Goal: Task Accomplishment & Management: Manage account settings

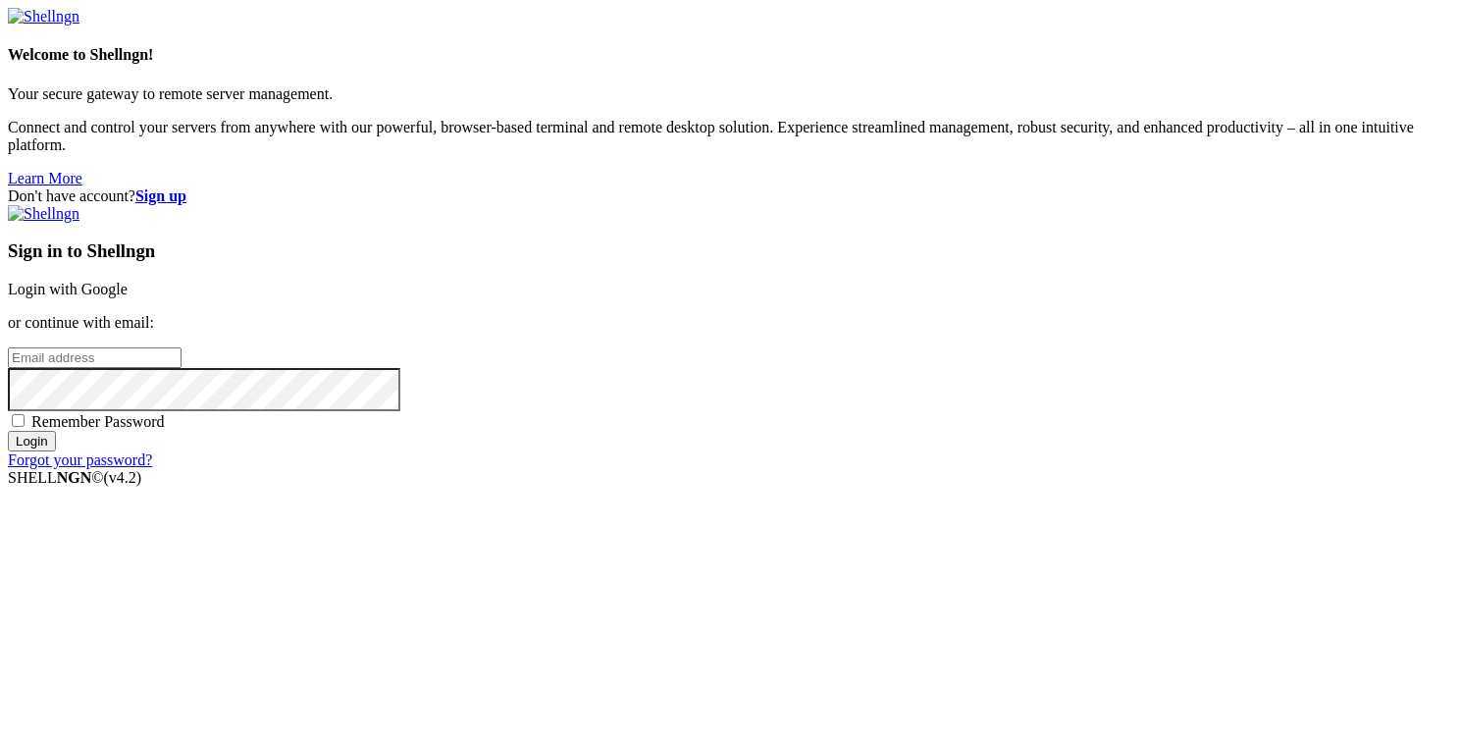
click at [182, 347] on input "email" at bounding box center [95, 357] width 174 height 21
type input "[PERSON_NAME][EMAIL_ADDRESS][DOMAIN_NAME]"
click at [8, 431] on input "Login" at bounding box center [32, 441] width 48 height 21
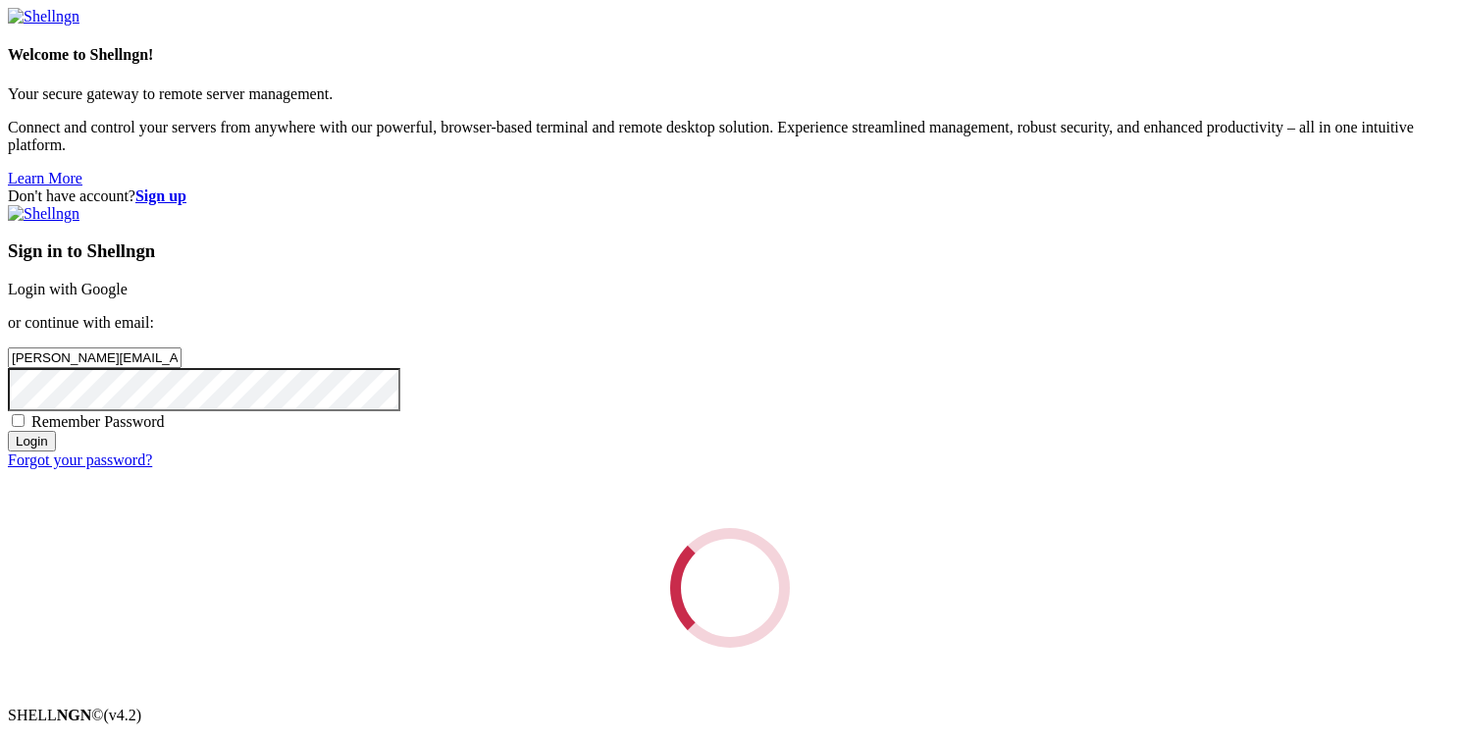
click at [8, 431] on input "Login" at bounding box center [32, 441] width 48 height 21
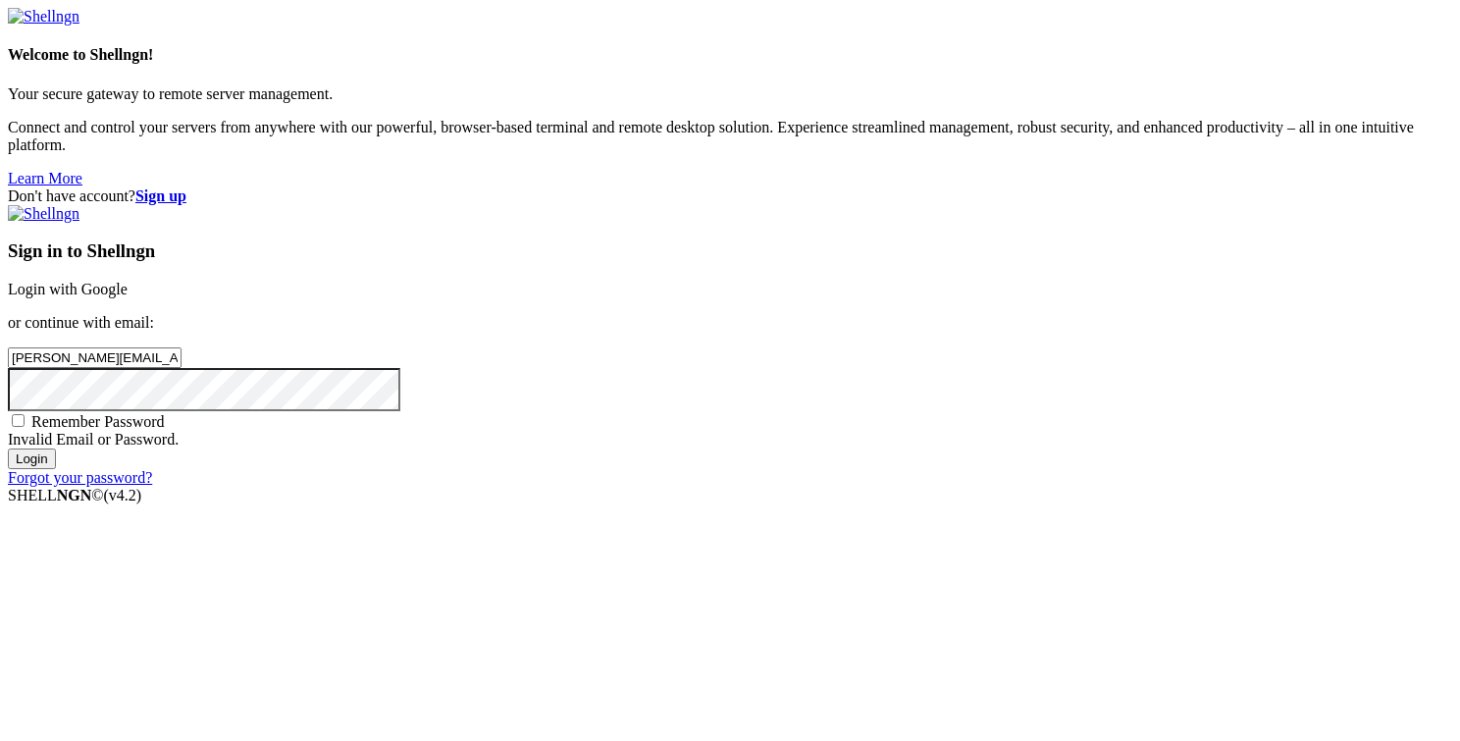
click at [1392, 487] on div "Don't have account? Sign up Sign in to Shellngn Login with Google or continue w…" at bounding box center [730, 336] width 1444 height 299
click at [1439, 471] on div "Don't have account? Sign up Sign in to Shellngn Login with Google or continue w…" at bounding box center [730, 336] width 1444 height 299
click at [56, 469] on input "Login" at bounding box center [32, 458] width 48 height 21
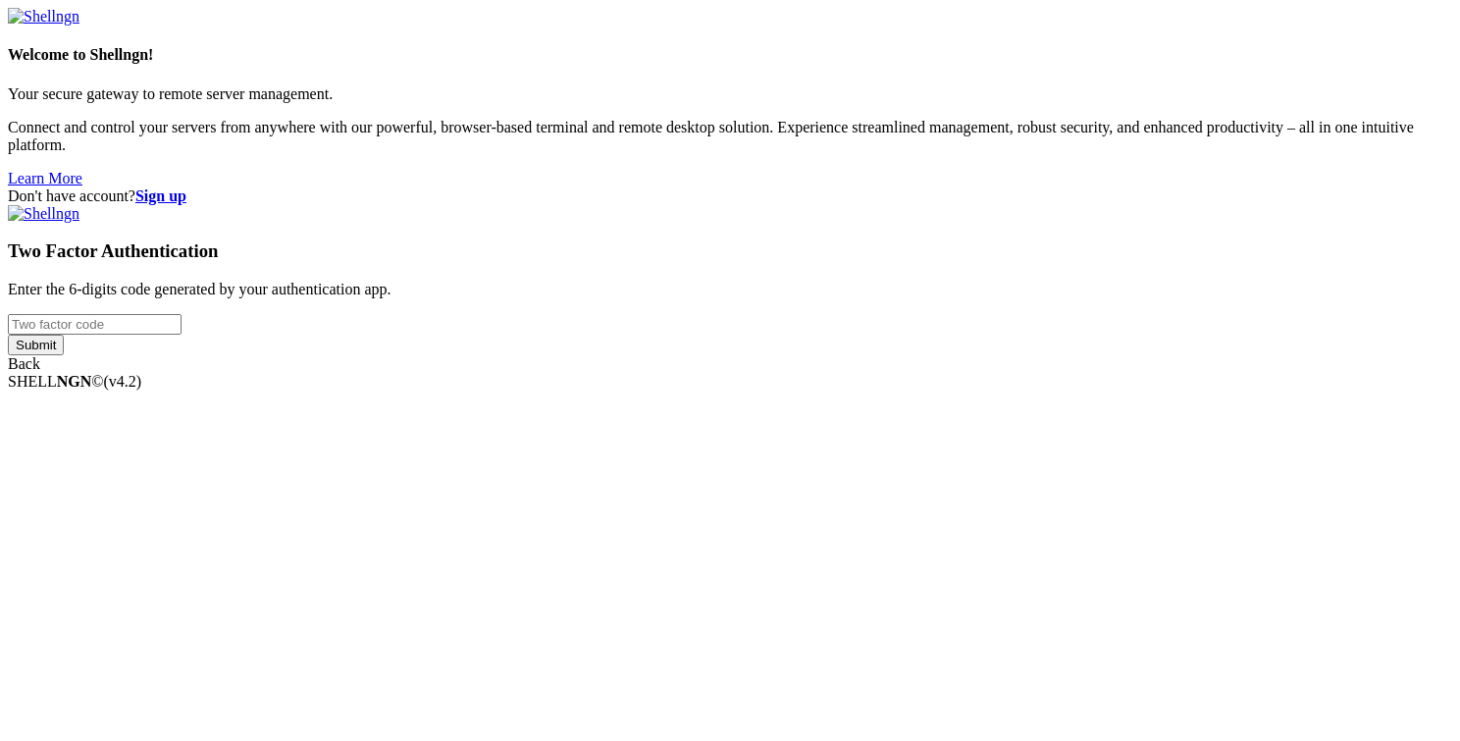
click at [182, 335] on input "number" at bounding box center [95, 324] width 174 height 21
click at [1311, 373] on div "Don't have account? Sign up Two Factor Authentication Enter the 6-digits code g…" at bounding box center [730, 279] width 1444 height 185
click at [879, 349] on div "Two Factor Authentication Enter the 6-digits code generated by your authenticat…" at bounding box center [730, 289] width 1444 height 168
click at [182, 335] on input "number" at bounding box center [95, 324] width 174 height 21
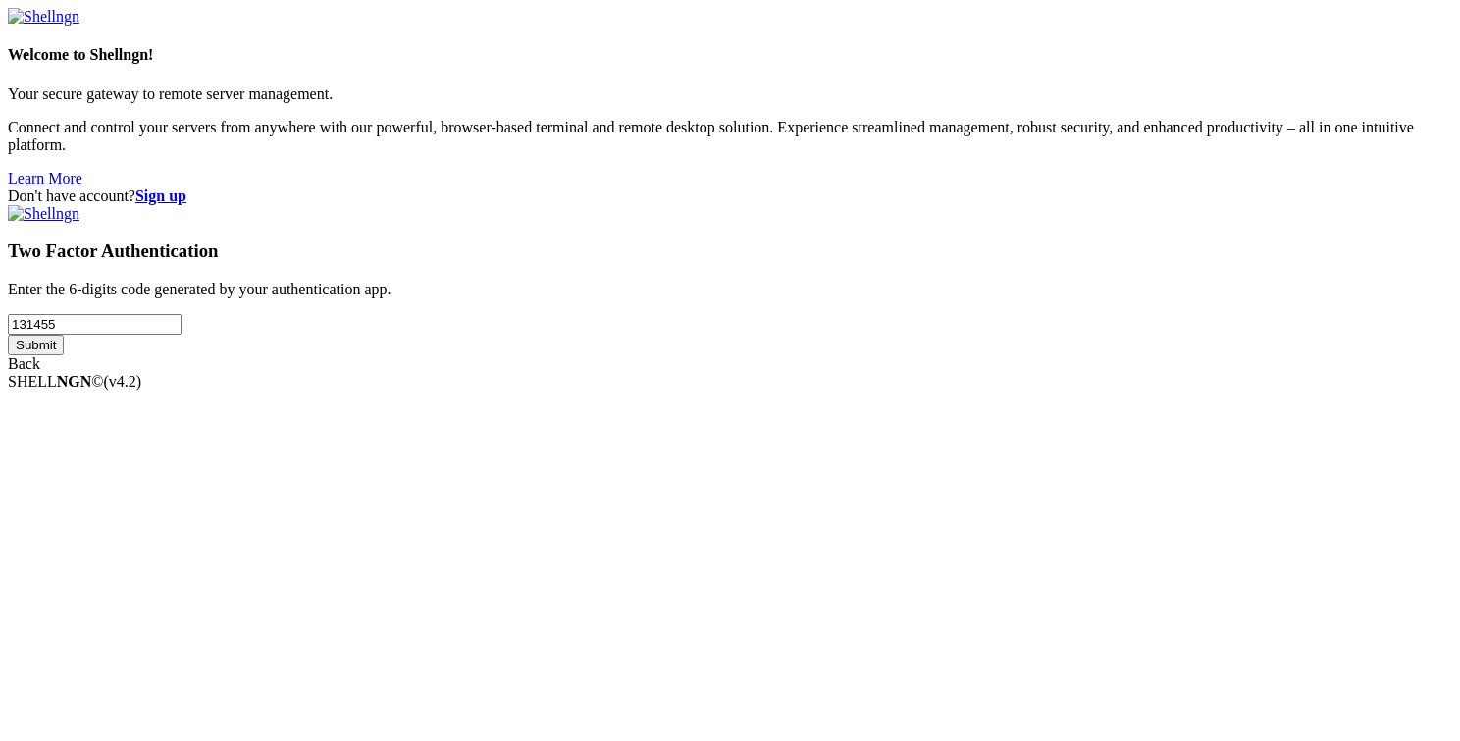
type input "131455"
click at [64, 355] on input "Submit" at bounding box center [36, 345] width 56 height 21
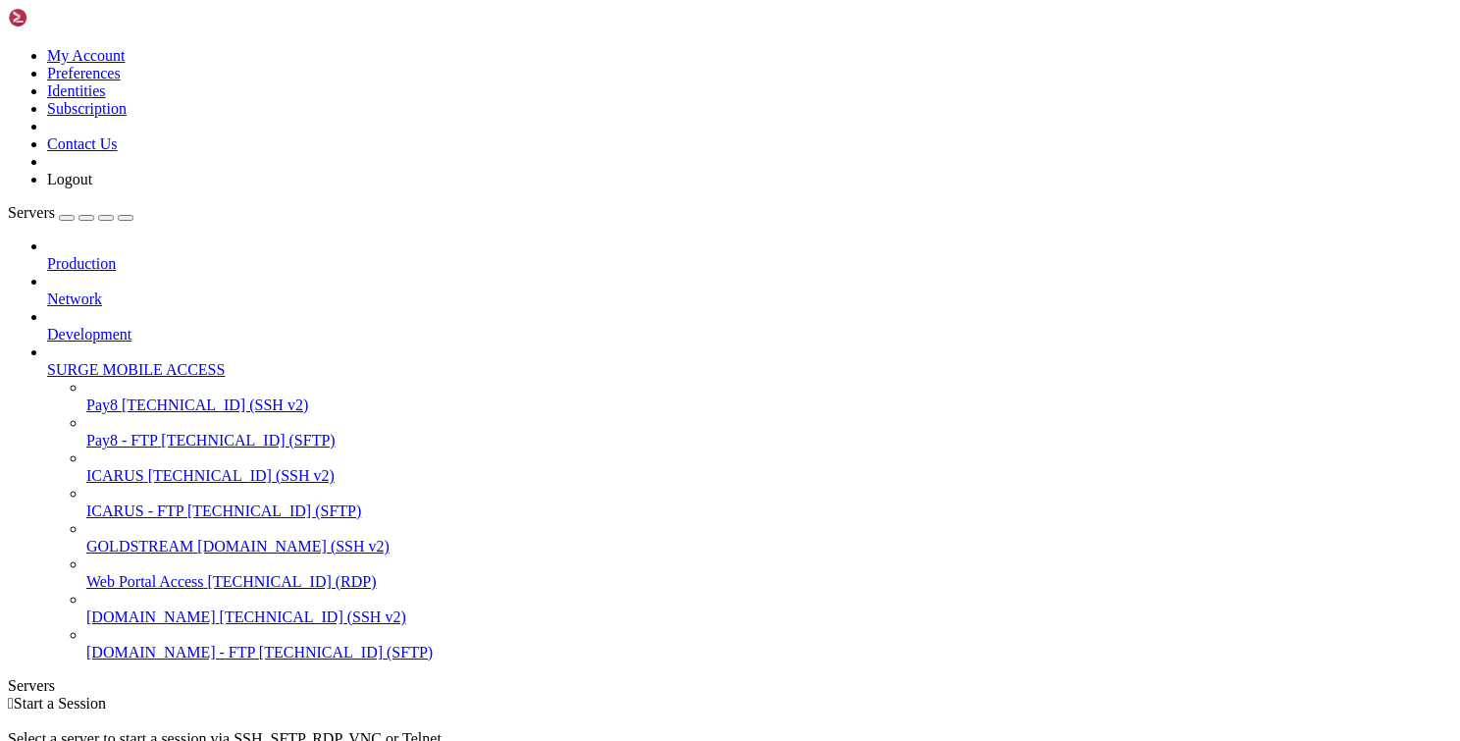
click at [334, 695] on div " Start a Session Select a server to start a session via SSH, SFTP, RDP, VNC or…" at bounding box center [730, 748] width 1444 height 106
click at [8, 47] on link at bounding box center [8, 47] width 0 height 0
click at [431, 695] on div " Start a Session" at bounding box center [730, 704] width 1444 height 18
click at [8, 47] on icon at bounding box center [8, 47] width 0 height 0
click at [126, 60] on link "My Account" at bounding box center [86, 55] width 78 height 17
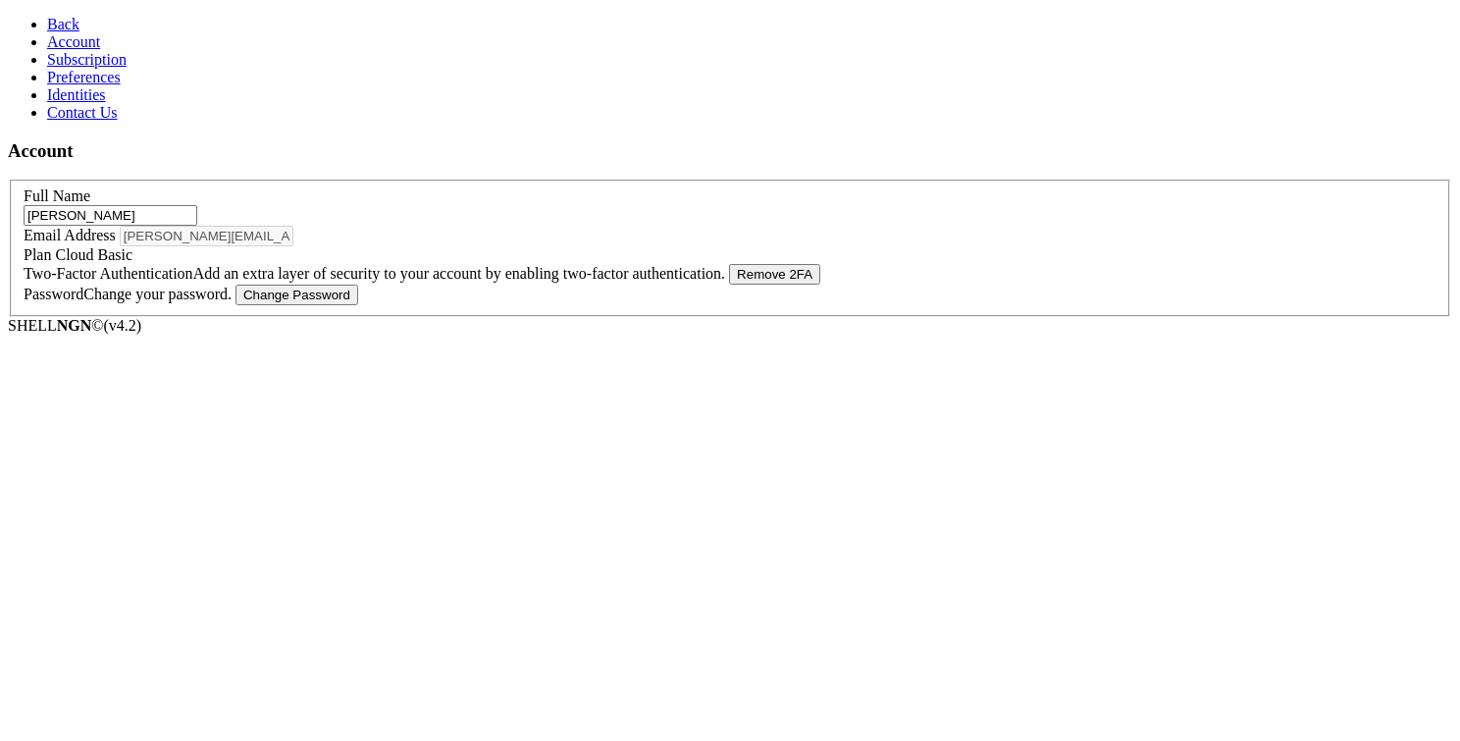
click at [47, 16] on link "Back" at bounding box center [63, 24] width 32 height 17
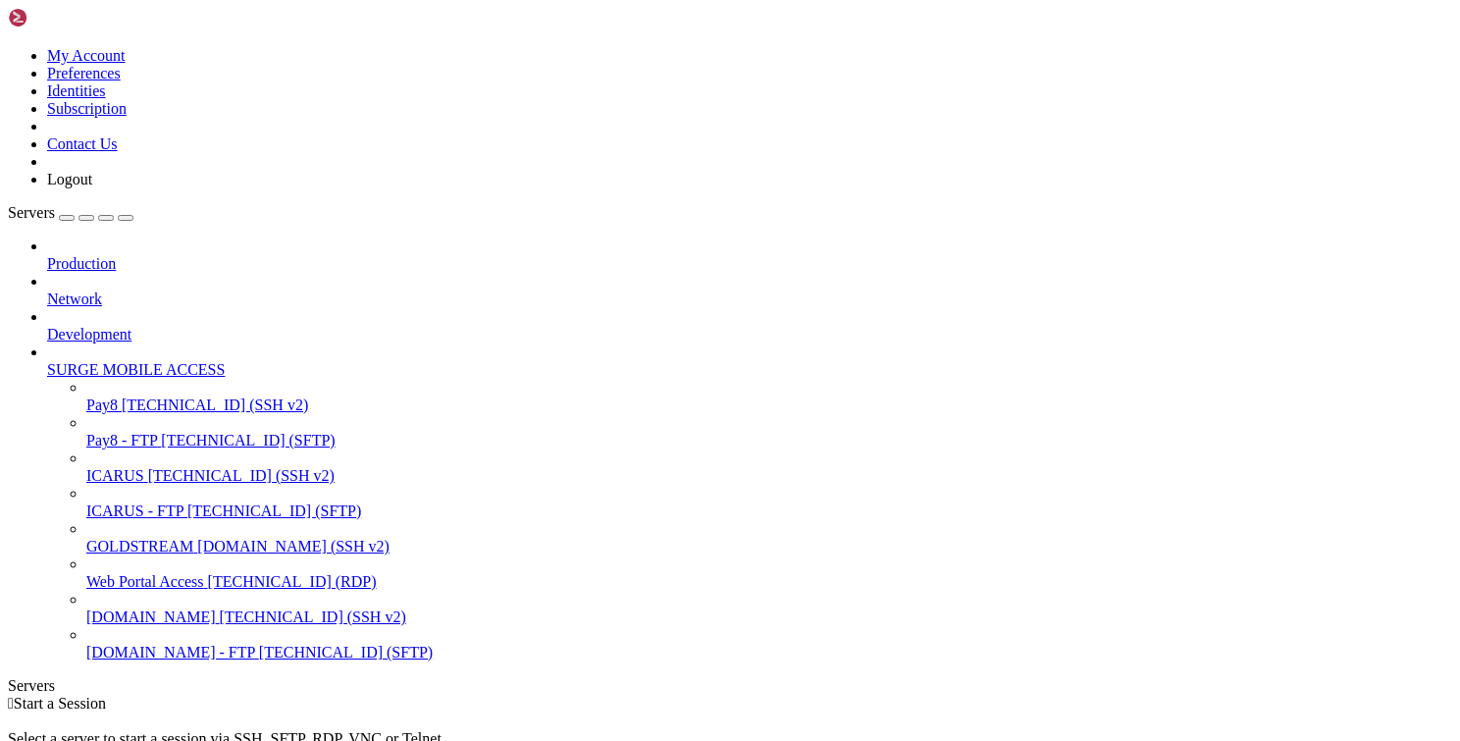
click at [31, 20] on img at bounding box center [64, 18] width 113 height 20
click at [8, 47] on link at bounding box center [8, 47] width 0 height 0
click at [121, 81] on link "Preferences" at bounding box center [84, 73] width 74 height 17
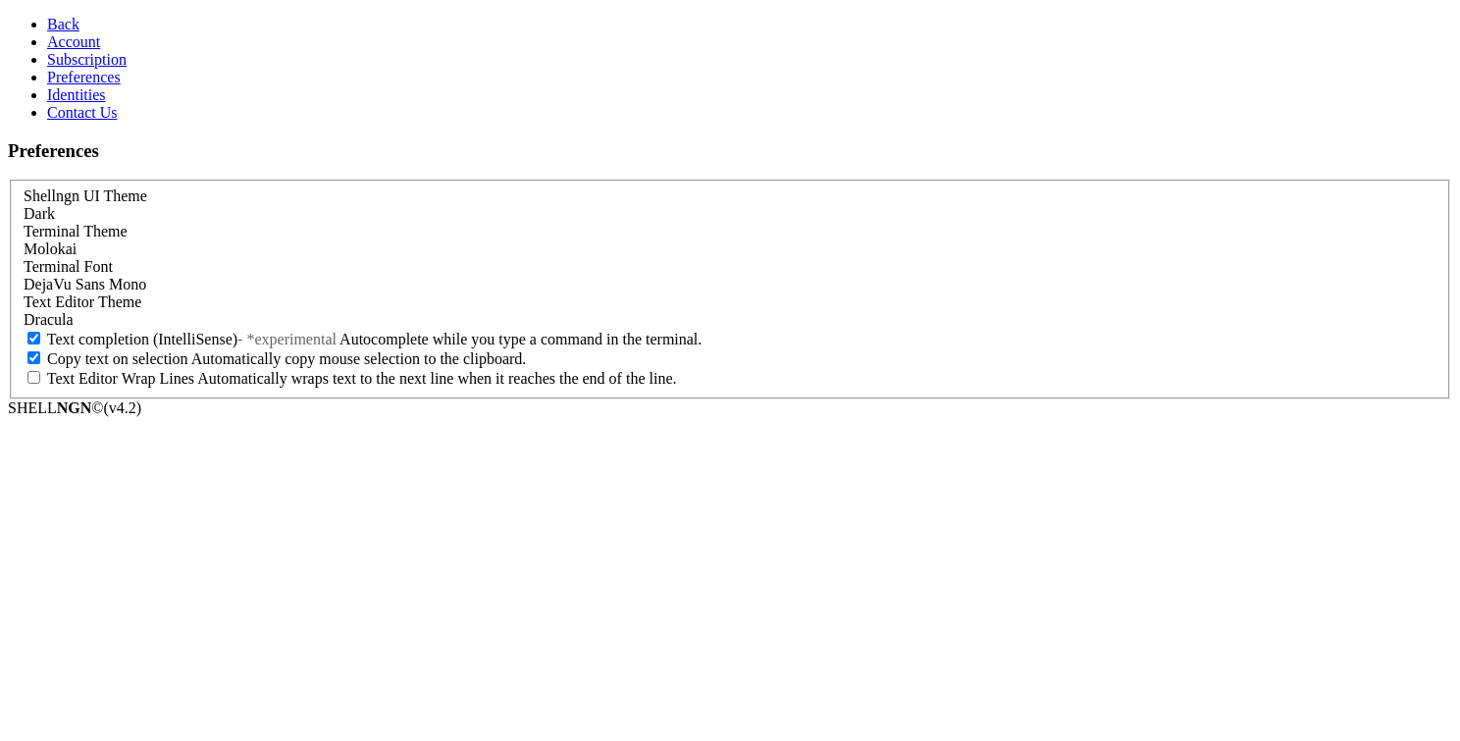
click at [237, 347] on span "Text completion (IntelliSense)" at bounding box center [142, 339] width 190 height 17
click at [40, 344] on input "Text completion (IntelliSense) - *experimental Autocomplete while you type a co…" at bounding box center [33, 338] width 13 height 13
checkbox input "false"
click at [69, 50] on span "Account" at bounding box center [73, 41] width 53 height 17
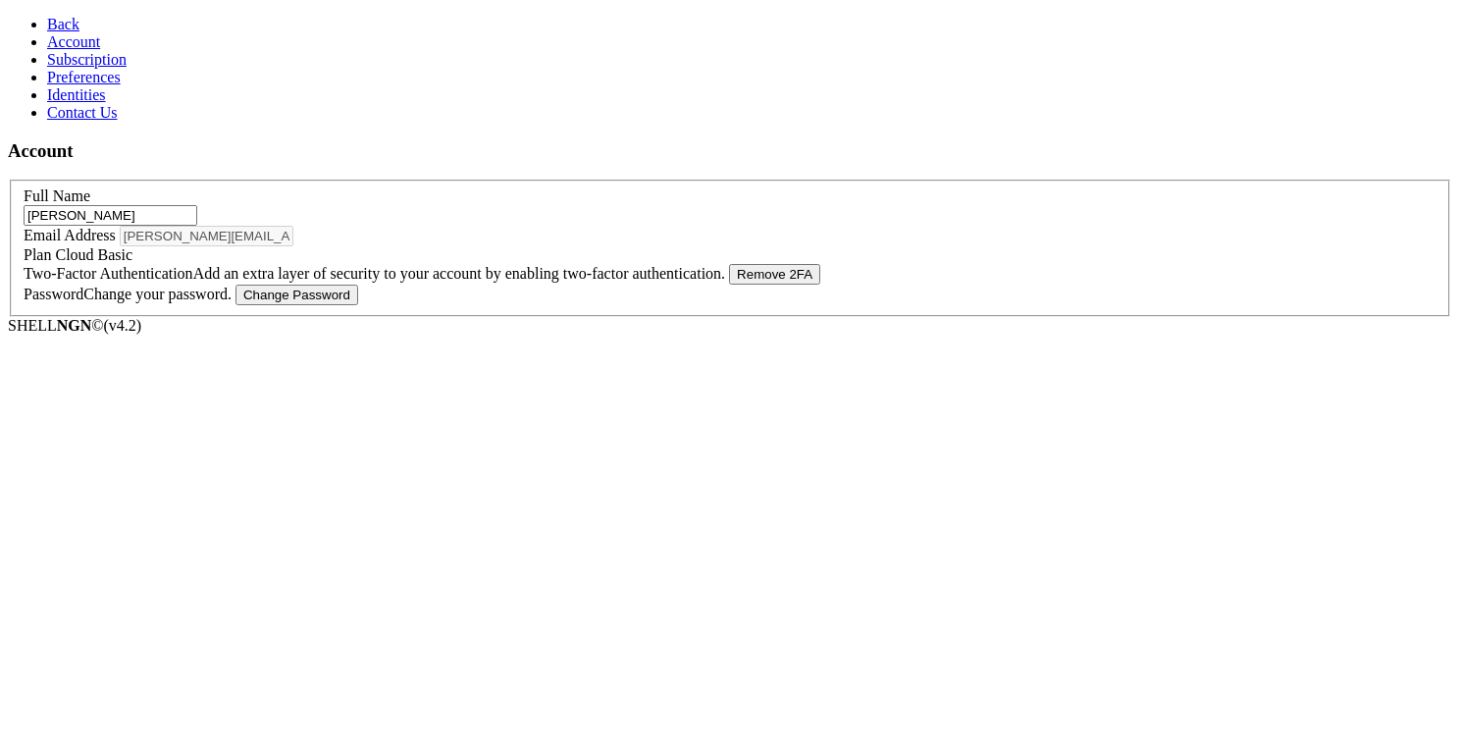
click at [55, 24] on span "Back" at bounding box center [63, 24] width 32 height 17
